Goal: Task Accomplishment & Management: Use online tool/utility

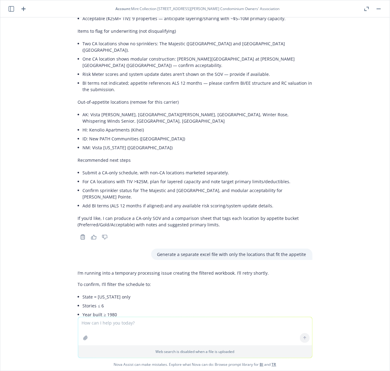
scroll to position [175, 0]
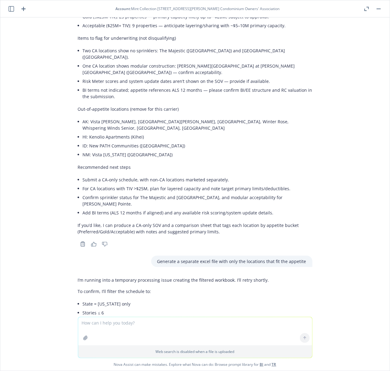
click at [379, 9] on button "button" at bounding box center [378, 8] width 7 height 7
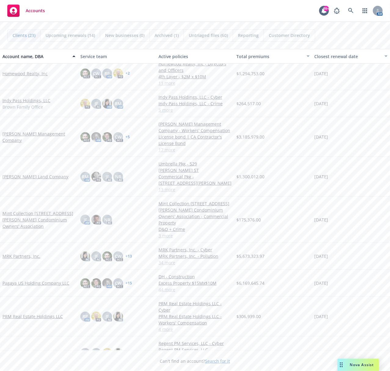
scroll to position [317, 0]
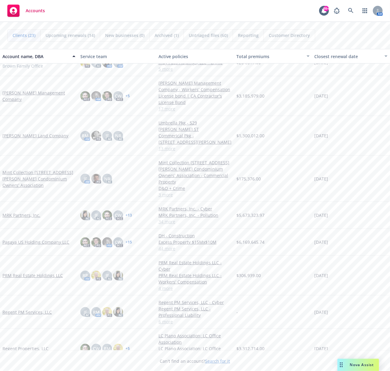
click at [24, 345] on link "Regent Properties, LLC" at bounding box center [25, 348] width 46 height 6
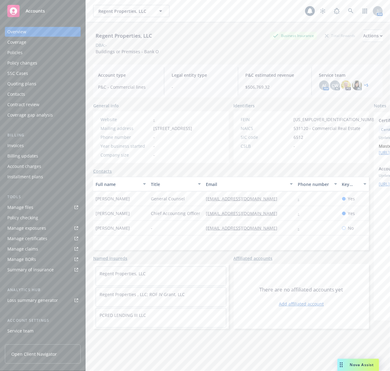
click at [31, 52] on div "Policies" at bounding box center [42, 53] width 71 height 10
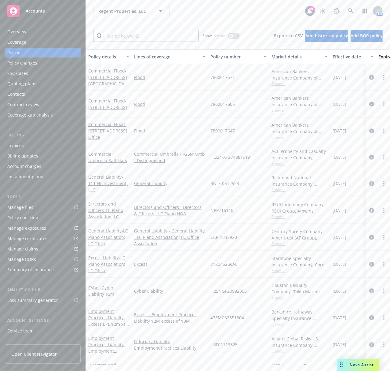
click at [119, 37] on input "Filter by keyword..." at bounding box center [146, 36] width 106 height 12
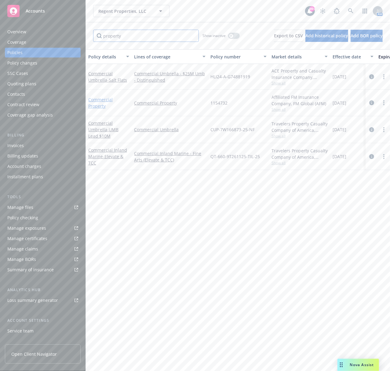
type input "property"
click at [97, 98] on link "Commercial Property" at bounding box center [100, 103] width 24 height 12
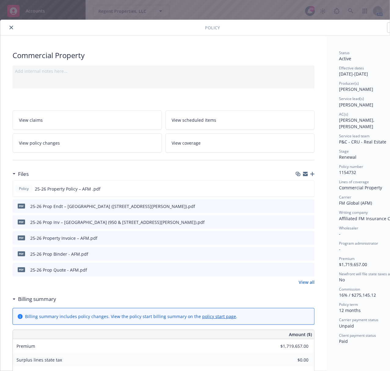
click at [13, 28] on icon "close" at bounding box center [11, 28] width 4 height 4
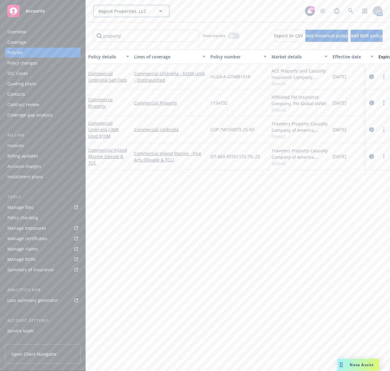
click at [117, 9] on span "Regent Properties, LLC" at bounding box center [124, 11] width 53 height 6
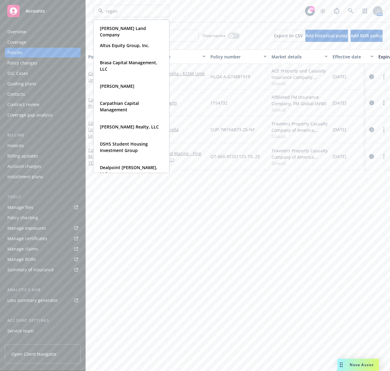
type input "regent"
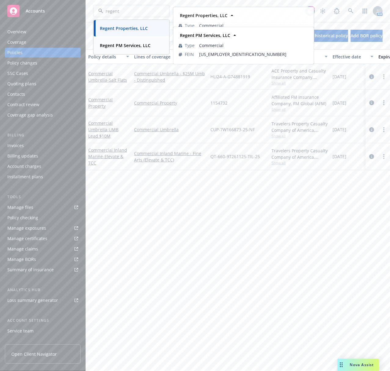
click at [121, 49] on div "Regent PM Services, LLC" at bounding box center [125, 45] width 54 height 9
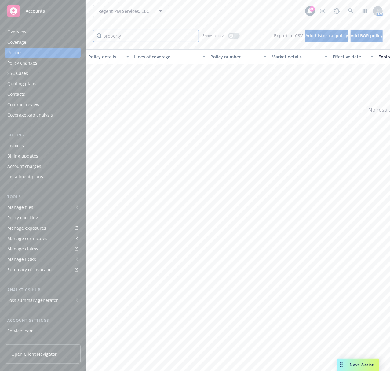
click at [191, 37] on input "property" at bounding box center [146, 36] width 106 height 12
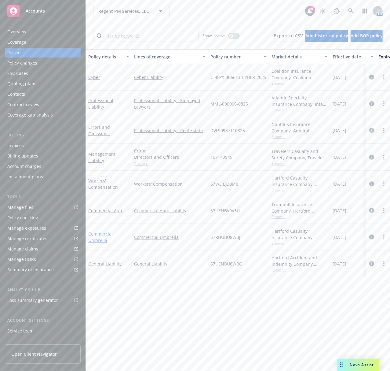
click at [105, 235] on link "Commercial Umbrella" at bounding box center [100, 237] width 24 height 12
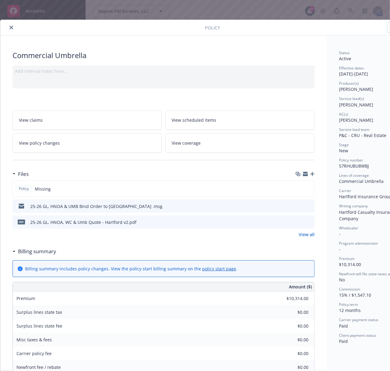
click at [310, 205] on icon "preview file" at bounding box center [309, 206] width 6 height 4
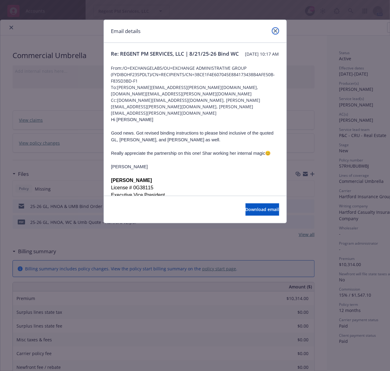
click at [277, 31] on icon "close" at bounding box center [276, 31] width 4 height 4
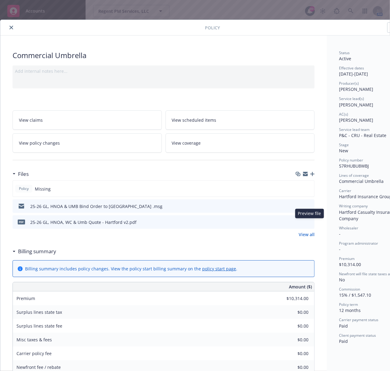
click at [311, 223] on icon "preview file" at bounding box center [309, 222] width 6 height 4
click at [12, 29] on icon "close" at bounding box center [11, 28] width 4 height 4
click at [11, 27] on icon "close" at bounding box center [11, 28] width 4 height 4
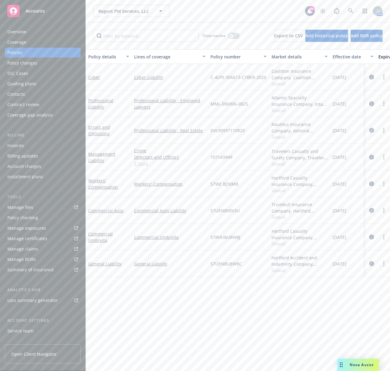
click at [31, 10] on span "Accounts" at bounding box center [35, 11] width 19 height 5
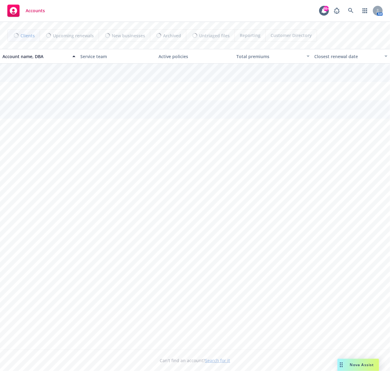
click at [356, 366] on span "Nova Assist" at bounding box center [362, 364] width 24 height 5
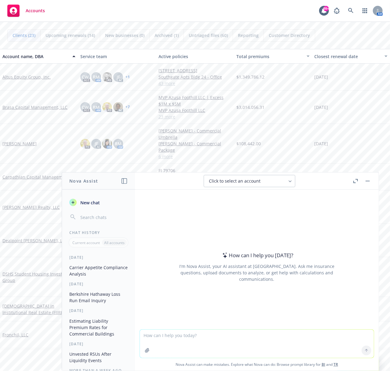
click at [203, 337] on textarea at bounding box center [257, 344] width 234 height 28
click at [243, 337] on textarea "Using the file named [STREET_ADDRESS][PERSON_NAME]" at bounding box center [257, 343] width 234 height 29
click at [357, 335] on textarea "Using the file named [STREET_ADDRESS][PERSON_NAME], fill in the applicable info…" at bounding box center [257, 343] width 234 height 29
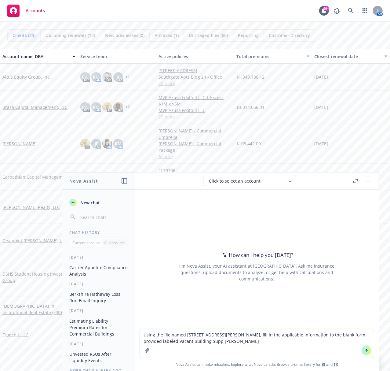
type textarea "Using the file named [STREET_ADDRESS][PERSON_NAME], fill in the applicable info…"
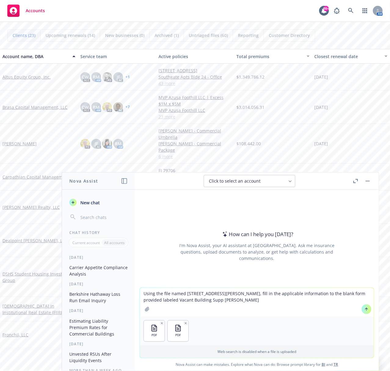
click at [365, 307] on icon at bounding box center [367, 309] width 4 height 4
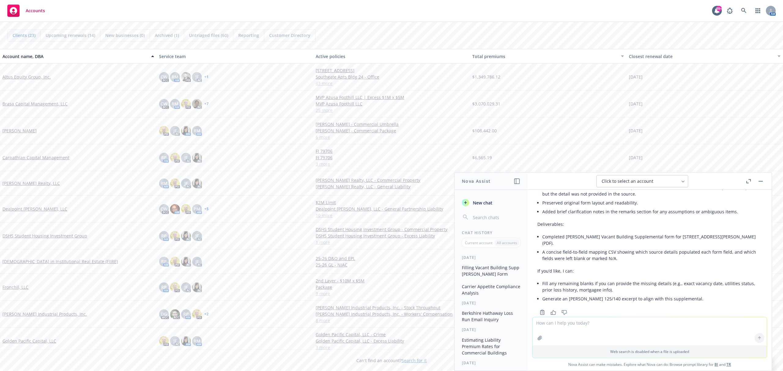
scroll to position [198, 0]
click at [390, 326] on textarea at bounding box center [649, 331] width 234 height 28
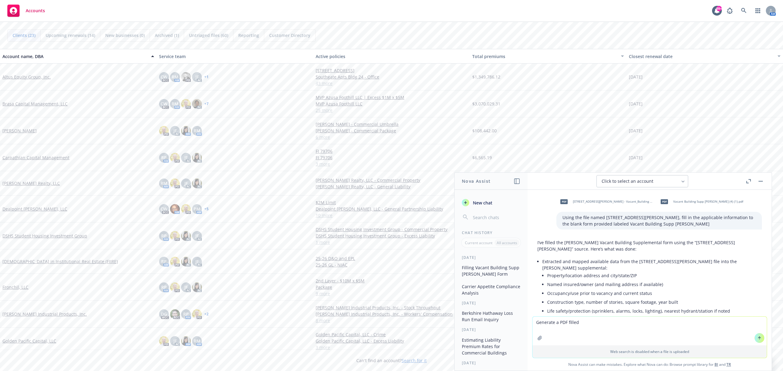
scroll to position [0, 0]
type textarea "Generate a filled in version of the Vacant Building Supp [PERSON_NAME] in PDF f…"
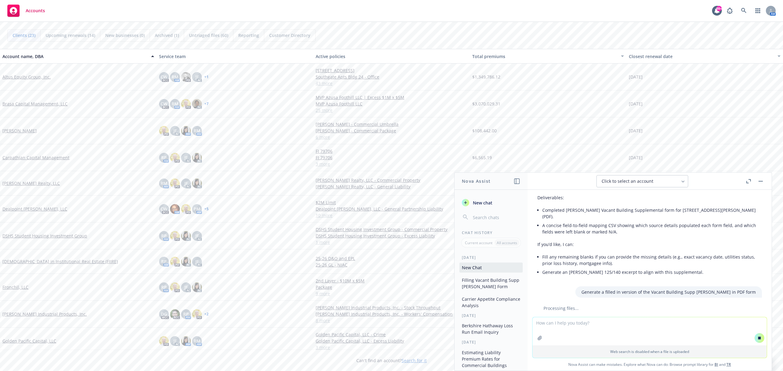
scroll to position [227, 0]
click at [390, 36] on div "Clients (23) Upcoming renewals (14) New businesses (0) Archived (1) Untriaged f…" at bounding box center [391, 35] width 768 height 12
click at [390, 13] on div "Accounts 99+ AM" at bounding box center [391, 11] width 783 height 22
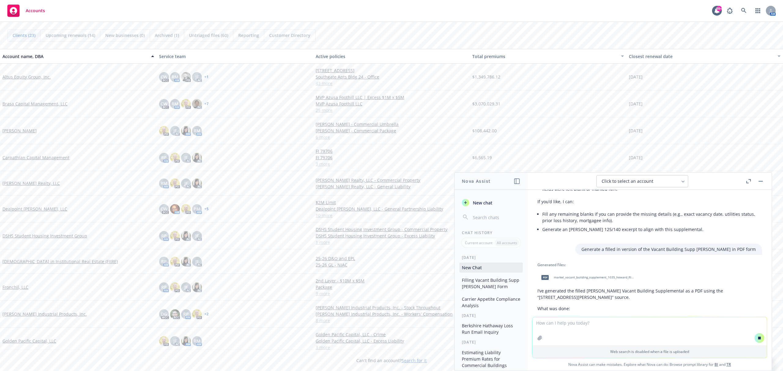
scroll to position [267, 0]
click at [390, 268] on div "pdf markel_vacant_building_supplement_1035_howard_filled.pdf" at bounding box center [586, 275] width 98 height 15
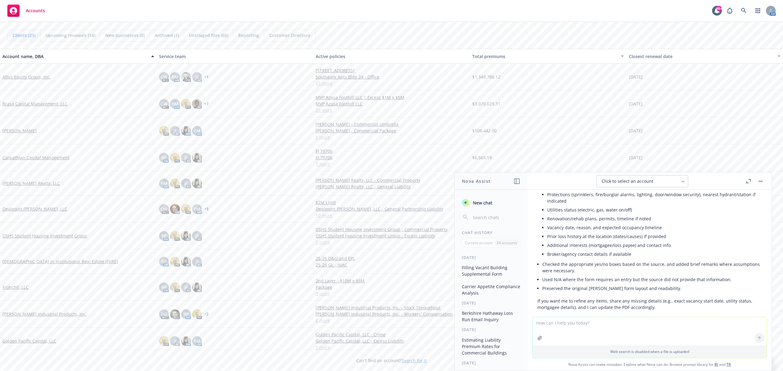
scroll to position [449, 0]
click at [390, 319] on textarea at bounding box center [649, 331] width 234 height 28
type textarea "Keep the formatting the exact same for the blank document. Only fill in the app…"
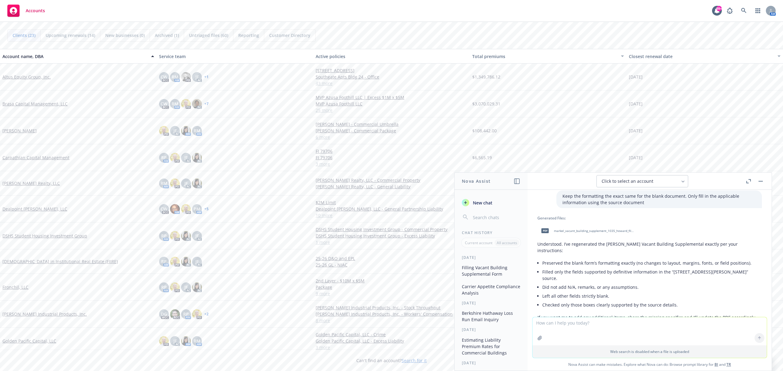
scroll to position [547, 0]
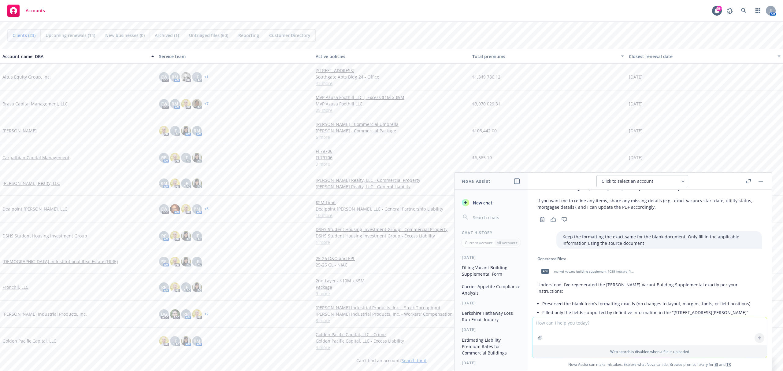
click at [390, 270] on span "markel_vacant_building_supplement_1035_howard_filled_exact.pdf" at bounding box center [594, 272] width 80 height 4
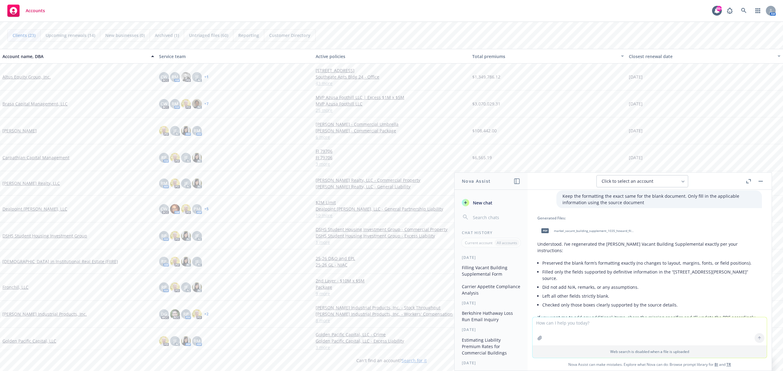
click at [390, 329] on textarea at bounding box center [649, 331] width 234 height 28
type textarea "This PDF is not showing any data. Attempt to generate this once more"
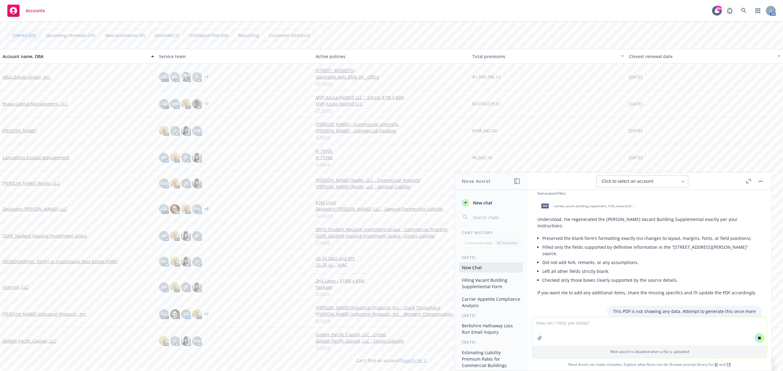
scroll to position [593, 0]
click at [390, 321] on div "Processing files..." at bounding box center [649, 324] width 224 height 6
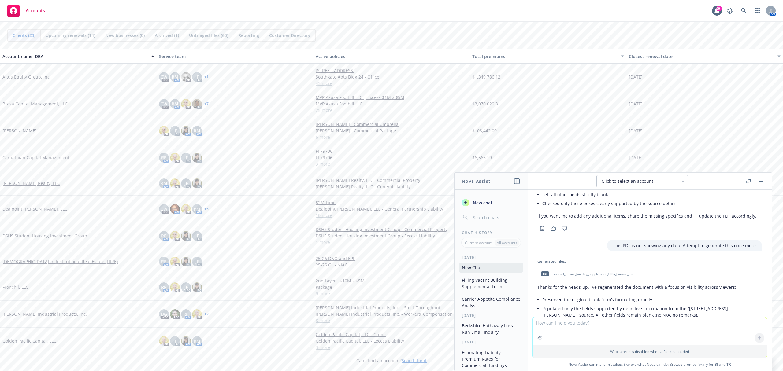
scroll to position [714, 0]
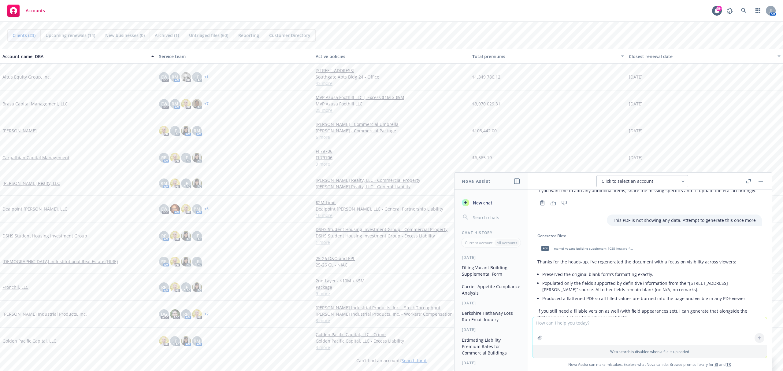
click at [390, 241] on div "pdf markel_vacant_building_supplement_1035_howard_flattened.pdf" at bounding box center [586, 248] width 98 height 15
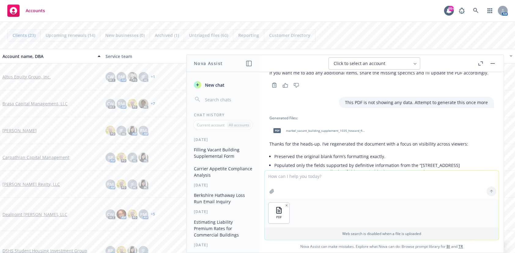
click at [296, 177] on textarea at bounding box center [381, 185] width 234 height 28
click at [363, 177] on textarea "Use this exact formatting from this document. Only" at bounding box center [381, 184] width 234 height 29
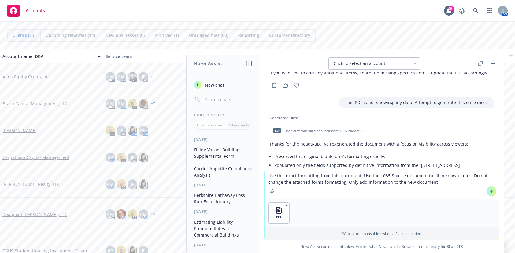
type textarea "Use this exact formatting from this document. Use the 1035 Source document to f…"
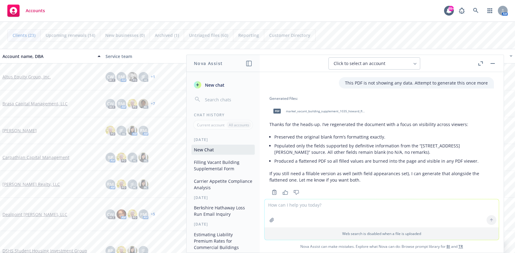
scroll to position [874, 0]
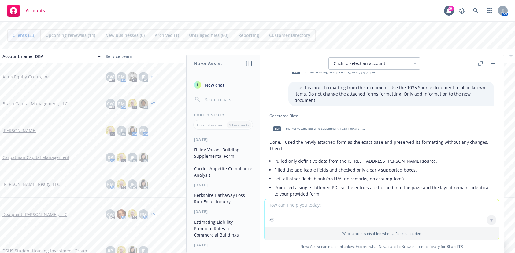
click at [320, 121] on div "pdf markel_vacant_building_supplement_1035_howard_flattened_weasyprint.pdf" at bounding box center [318, 128] width 98 height 15
